Goal: Task Accomplishment & Management: Complete application form

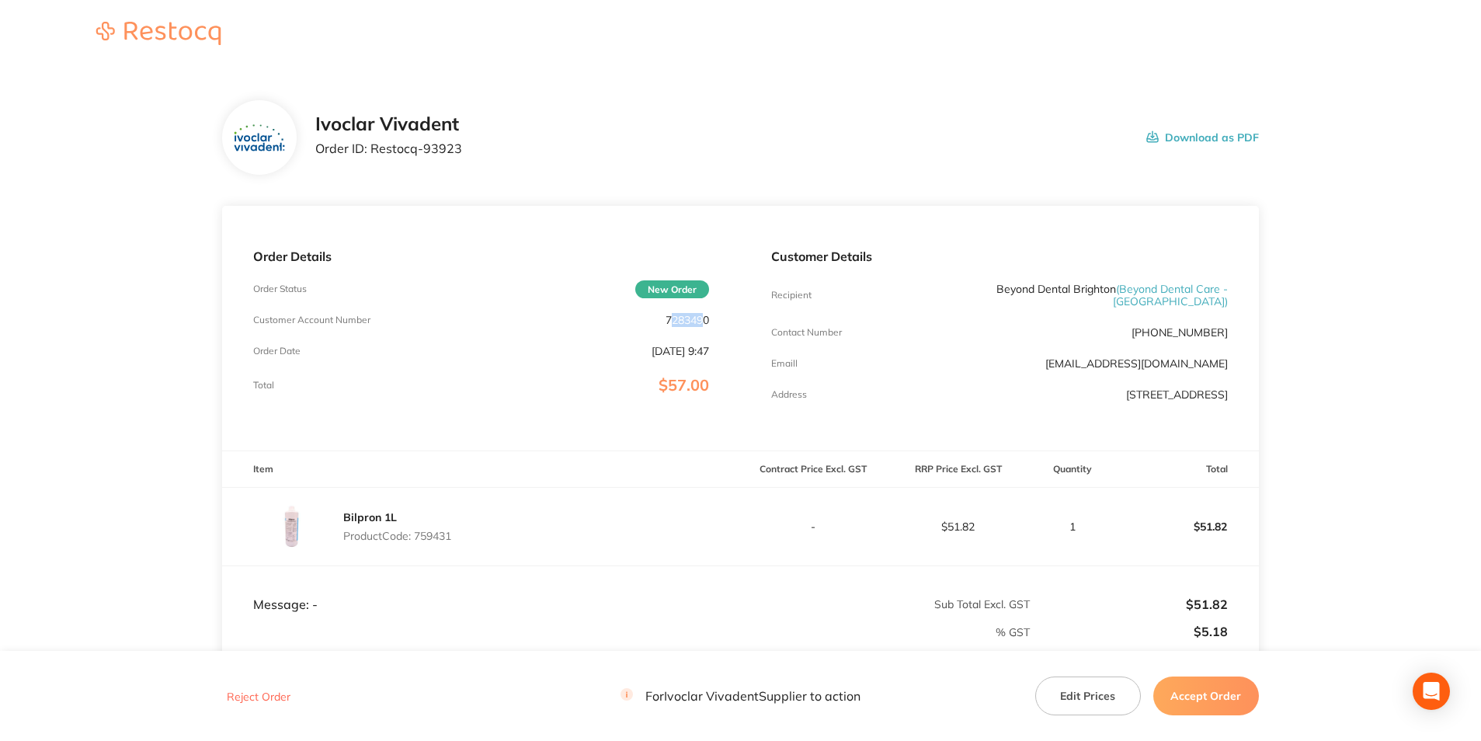
drag, startPoint x: 706, startPoint y: 321, endPoint x: 669, endPoint y: 320, distance: 36.5
click at [669, 320] on p "7283490" at bounding box center [687, 320] width 43 height 12
drag, startPoint x: 669, startPoint y: 320, endPoint x: 650, endPoint y: 323, distance: 19.7
click at [650, 323] on div "Order Details Order Status New Order Customer Account Number 7283490 Order Date…" at bounding box center [481, 328] width 518 height 245
copy p "7283490"
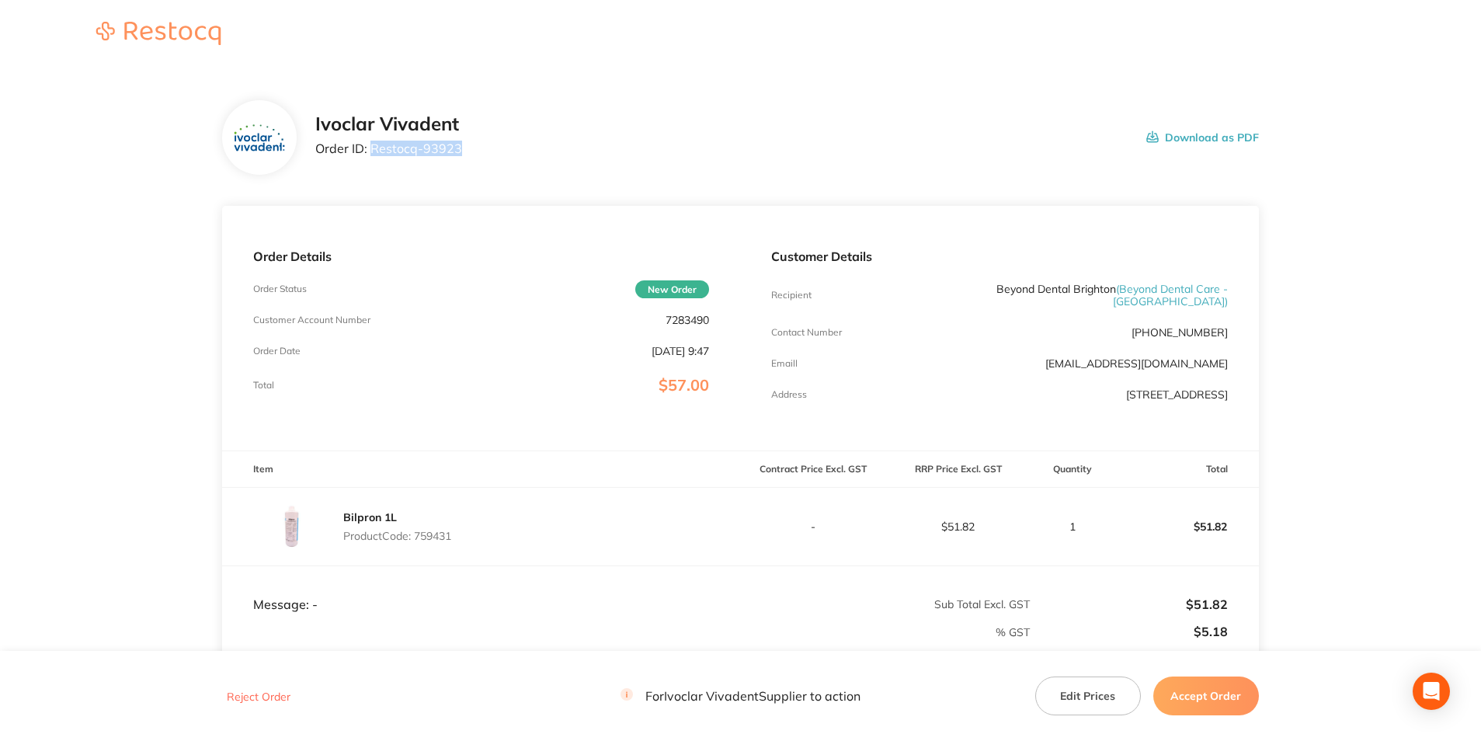
drag, startPoint x: 462, startPoint y: 141, endPoint x: 373, endPoint y: 155, distance: 90.4
click at [373, 155] on div "Ivoclar Vivadent Order ID: Restocq- 93923 Download as PDF" at bounding box center [787, 137] width 944 height 48
copy p "Restocq- 93923"
click at [443, 530] on p "Product Code: 759431" at bounding box center [397, 536] width 108 height 12
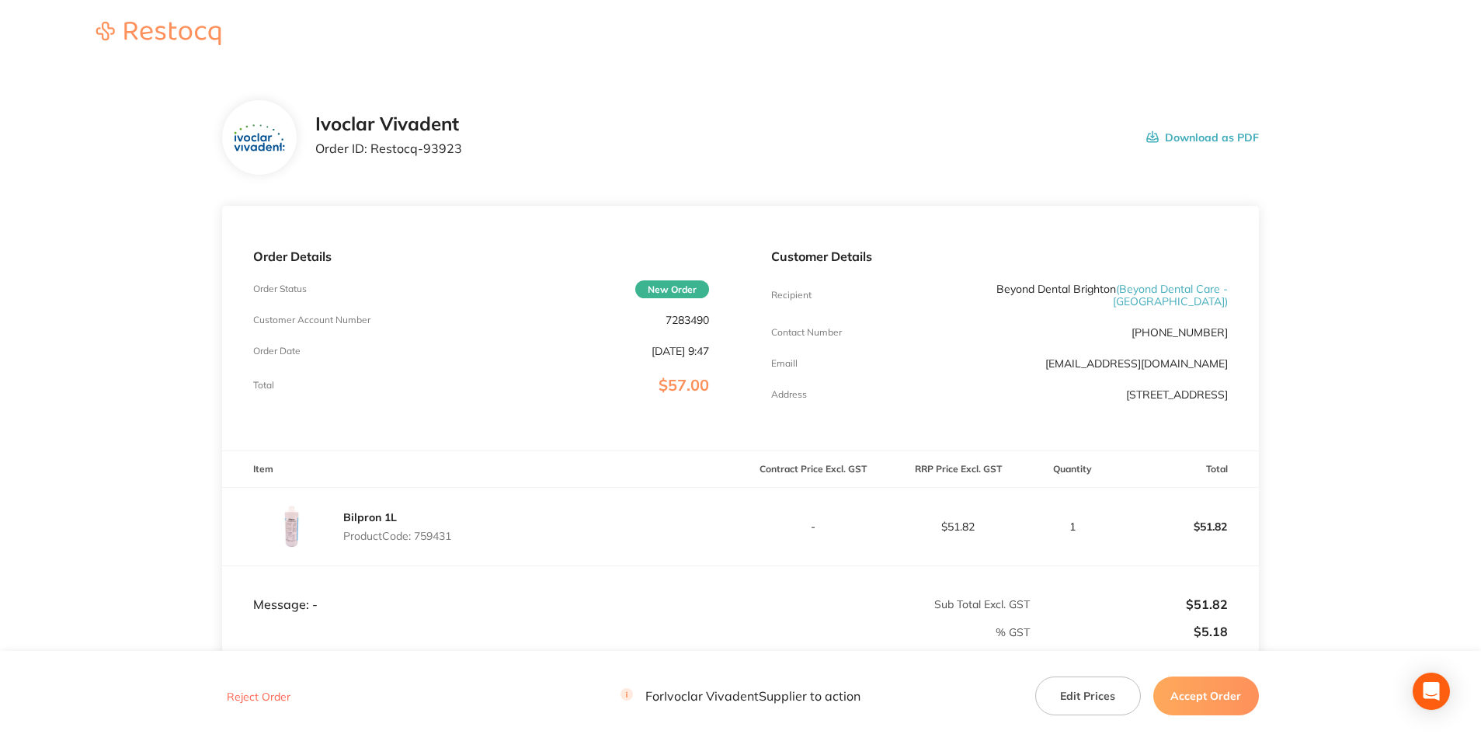
copy p "759431"
click at [1217, 678] on button "Accept Order" at bounding box center [1206, 695] width 106 height 39
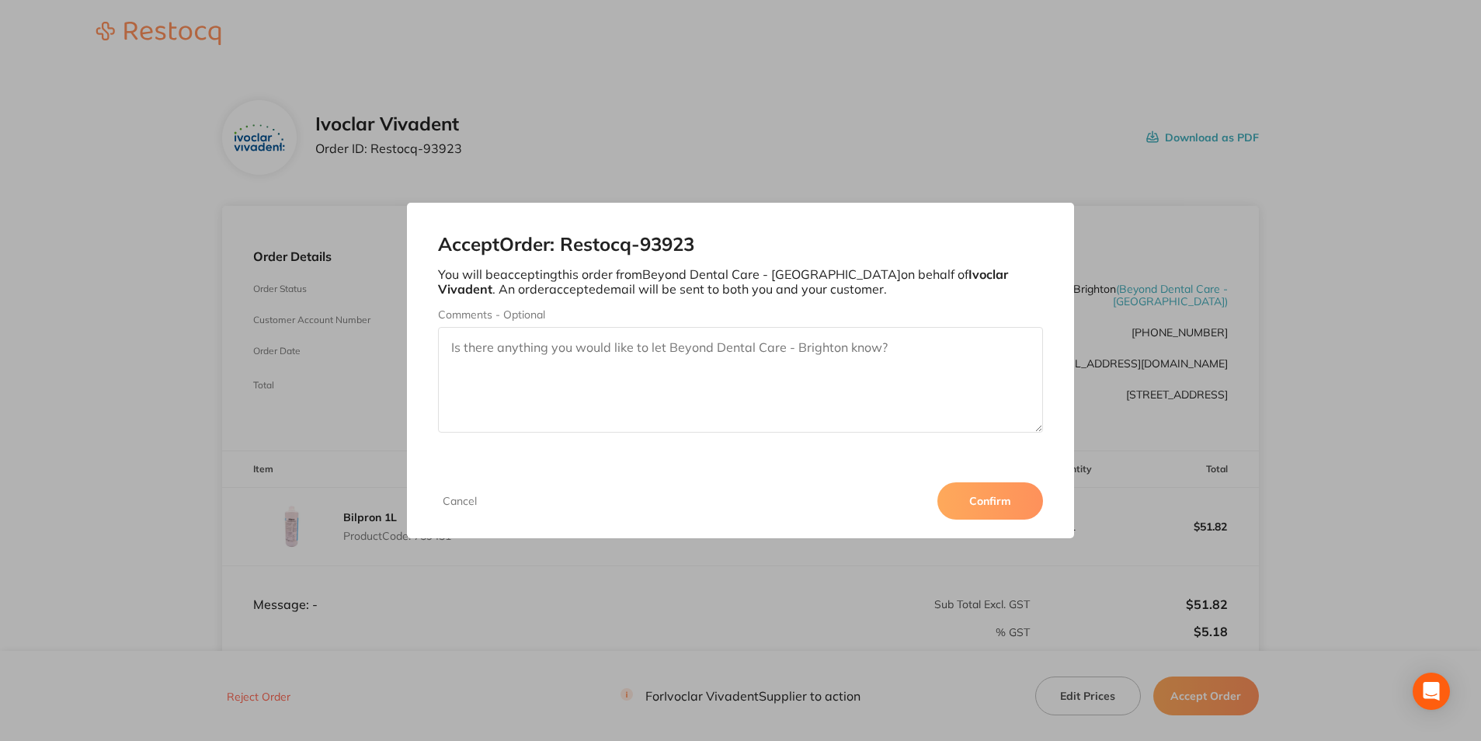
click at [811, 342] on textarea "Comments - Optional" at bounding box center [740, 380] width 604 height 106
drag, startPoint x: 544, startPoint y: 343, endPoint x: 452, endPoint y: 348, distance: 91.8
click at [452, 348] on textarea "3011286768" at bounding box center [740, 380] width 604 height 106
type textarea "3011286768"
click at [976, 496] on button "Confirm" at bounding box center [990, 500] width 106 height 37
